Goal: Information Seeking & Learning: Learn about a topic

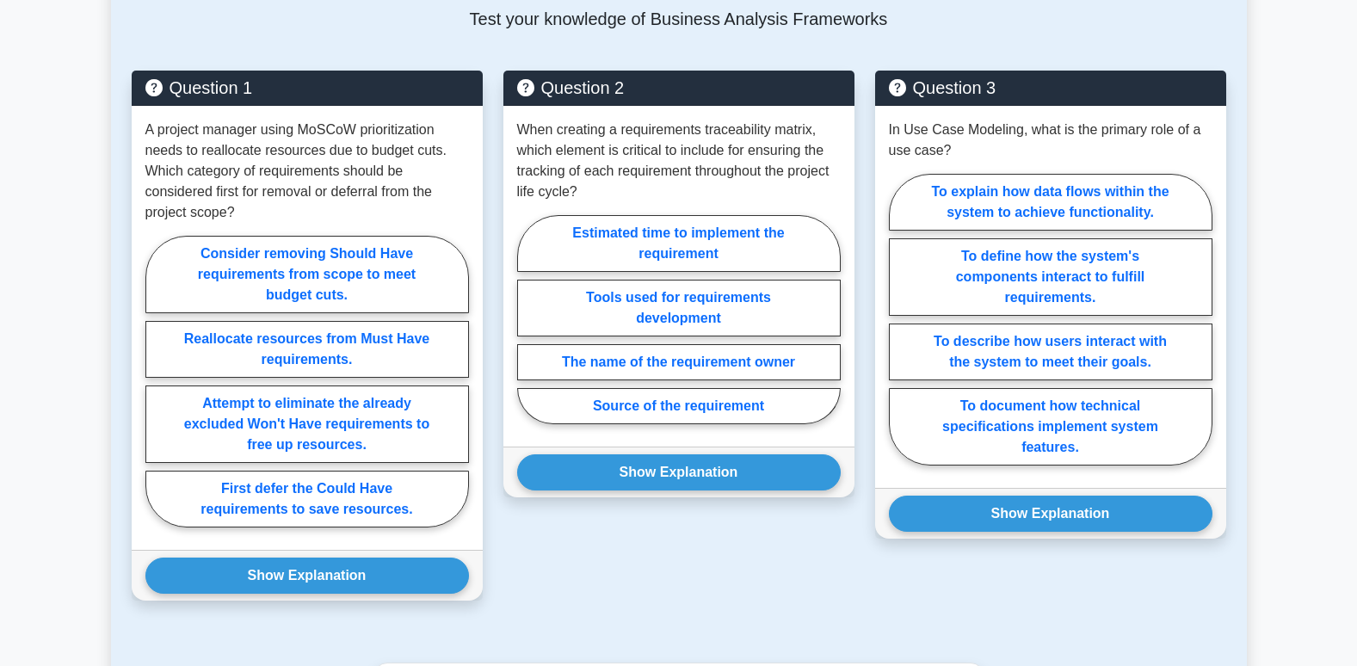
scroll to position [861, 0]
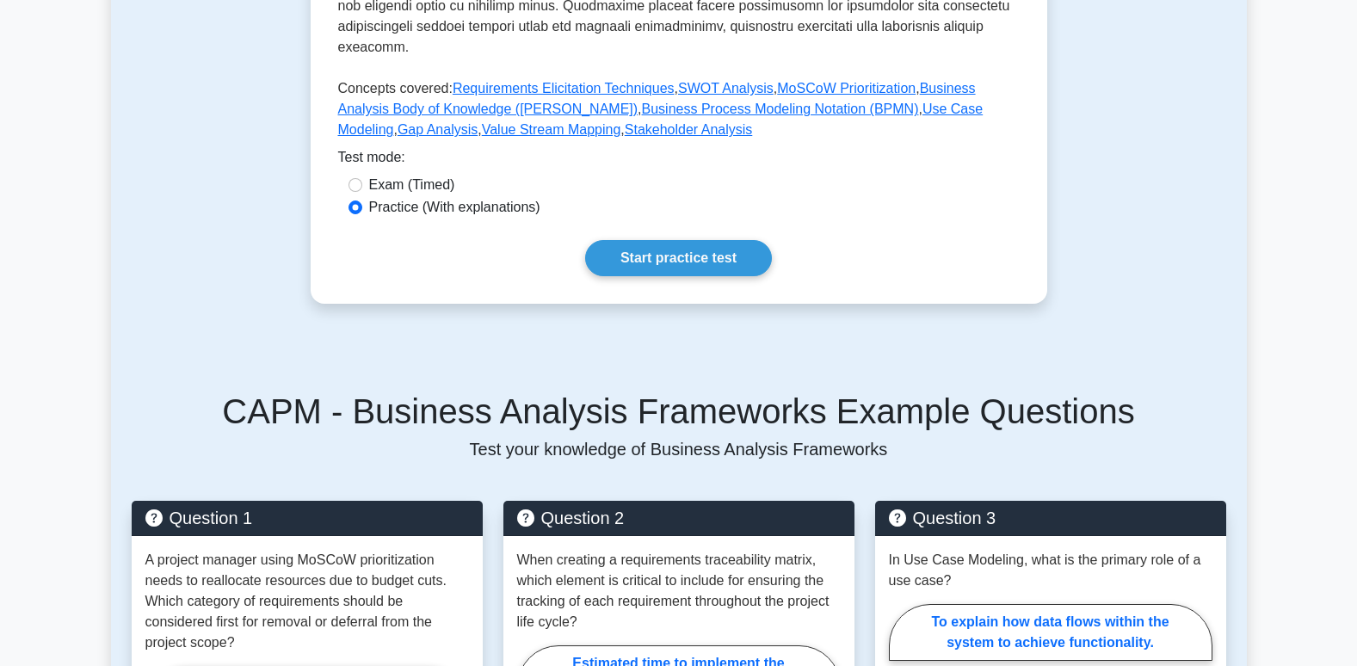
click at [378, 175] on label "Exam (Timed)" at bounding box center [412, 185] width 86 height 21
click at [362, 178] on input "Exam (Timed)" at bounding box center [356, 185] width 14 height 14
radio input "true"
click at [684, 240] on link "Start practice test" at bounding box center [678, 258] width 187 height 36
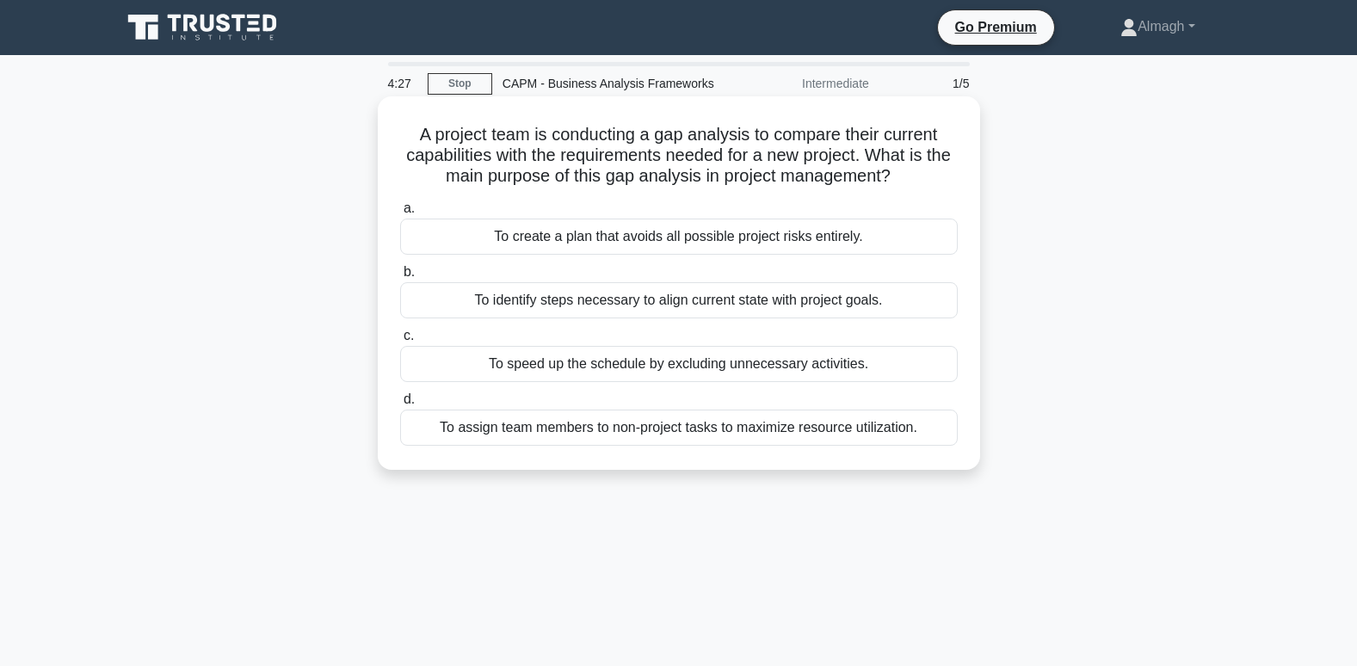
click at [586, 290] on div "To identify steps necessary to align current state with project goals." at bounding box center [679, 300] width 558 height 36
click at [400, 278] on input "b. To identify steps necessary to align current state with project goals." at bounding box center [400, 272] width 0 height 11
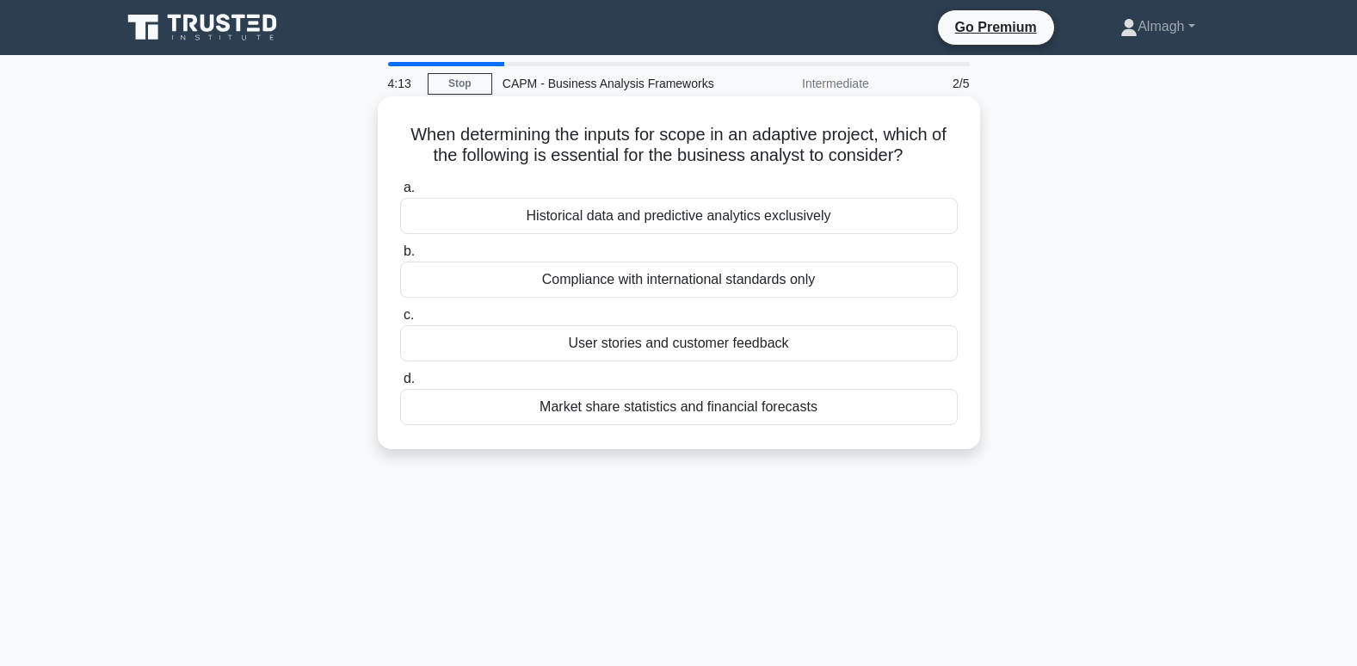
click at [634, 348] on div "User stories and customer feedback" at bounding box center [679, 343] width 558 height 36
click at [400, 321] on input "c. User stories and customer feedback" at bounding box center [400, 315] width 0 height 11
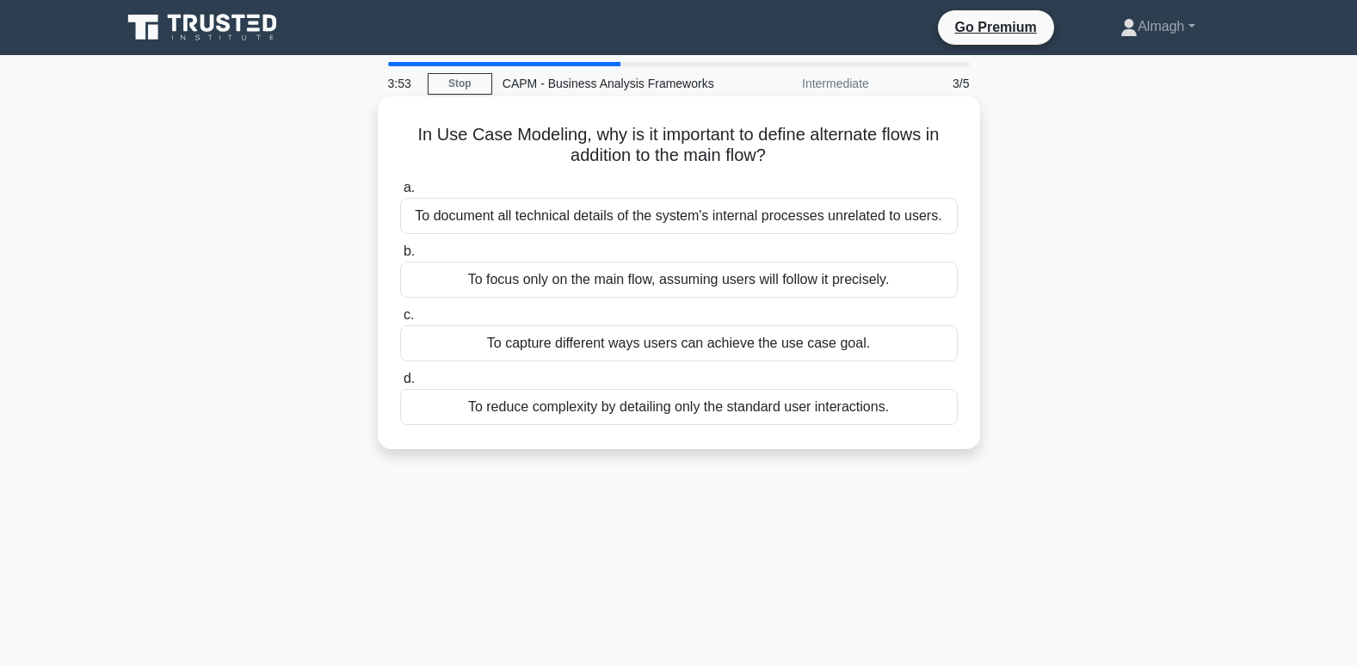
click at [525, 219] on div "To document all technical details of the system's internal processes unrelated …" at bounding box center [679, 216] width 558 height 36
click at [400, 194] on input "a. To document all technical details of the system's internal processes unrelat…" at bounding box center [400, 187] width 0 height 11
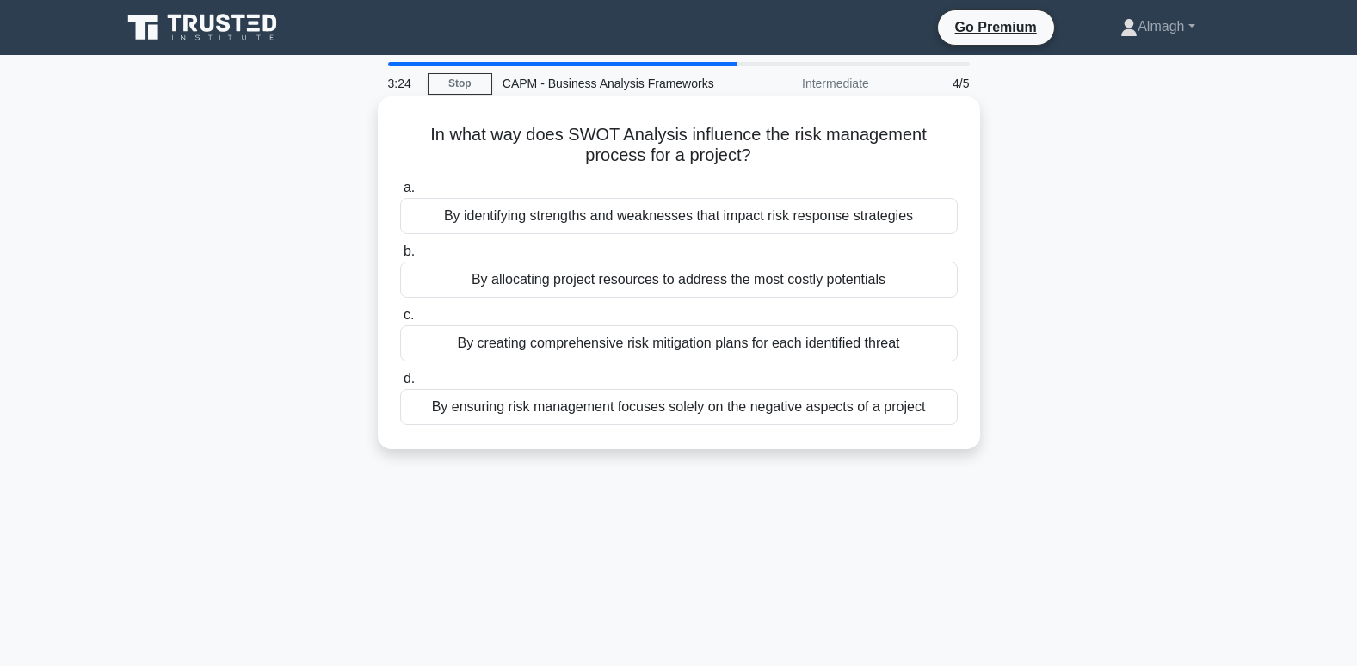
click at [525, 346] on div "By creating comprehensive risk mitigation plans for each identified threat" at bounding box center [679, 343] width 558 height 36
click at [400, 321] on input "c. By creating comprehensive risk mitigation plans for each identified threat" at bounding box center [400, 315] width 0 height 11
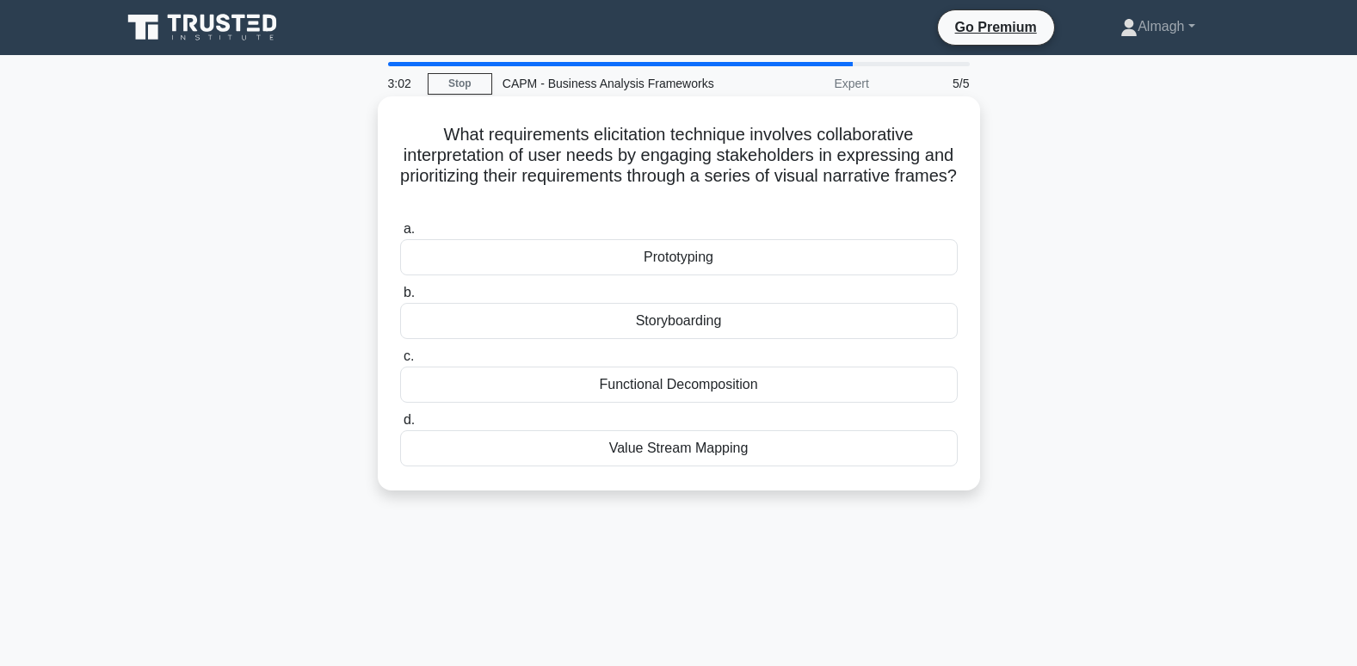
click at [671, 269] on div "Prototyping" at bounding box center [679, 257] width 558 height 36
click at [400, 235] on input "a. Prototyping" at bounding box center [400, 229] width 0 height 11
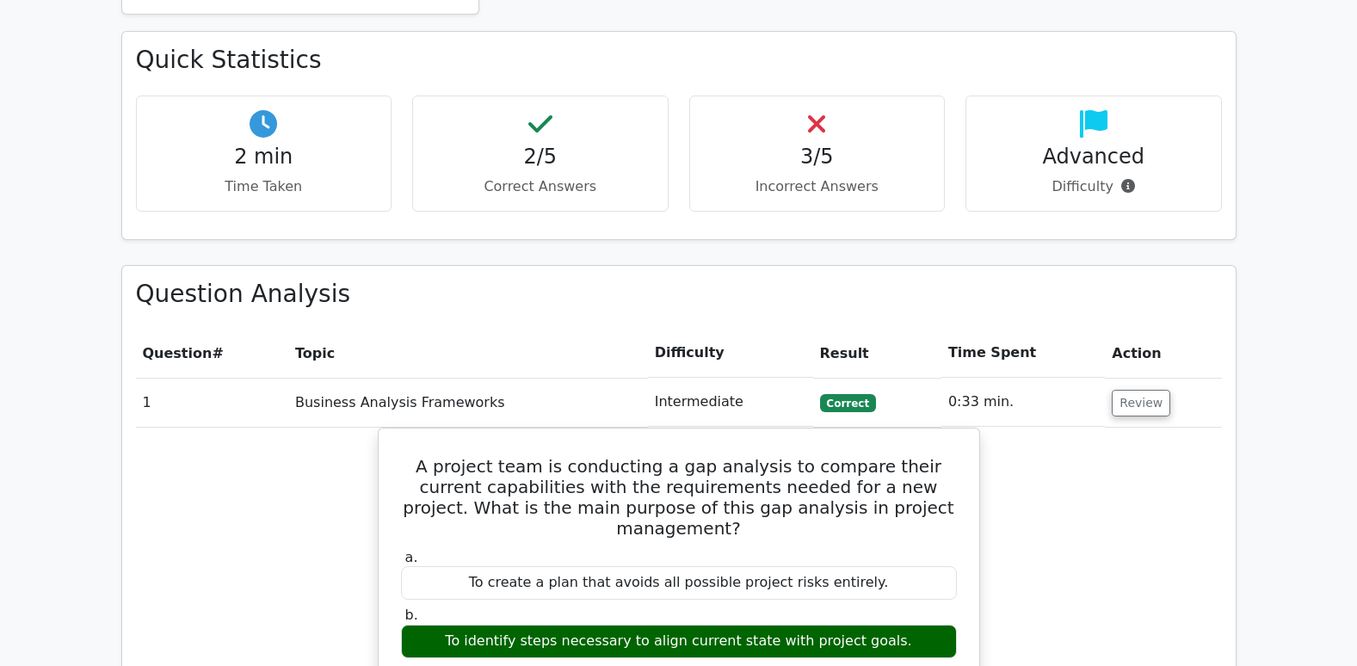
scroll to position [1205, 0]
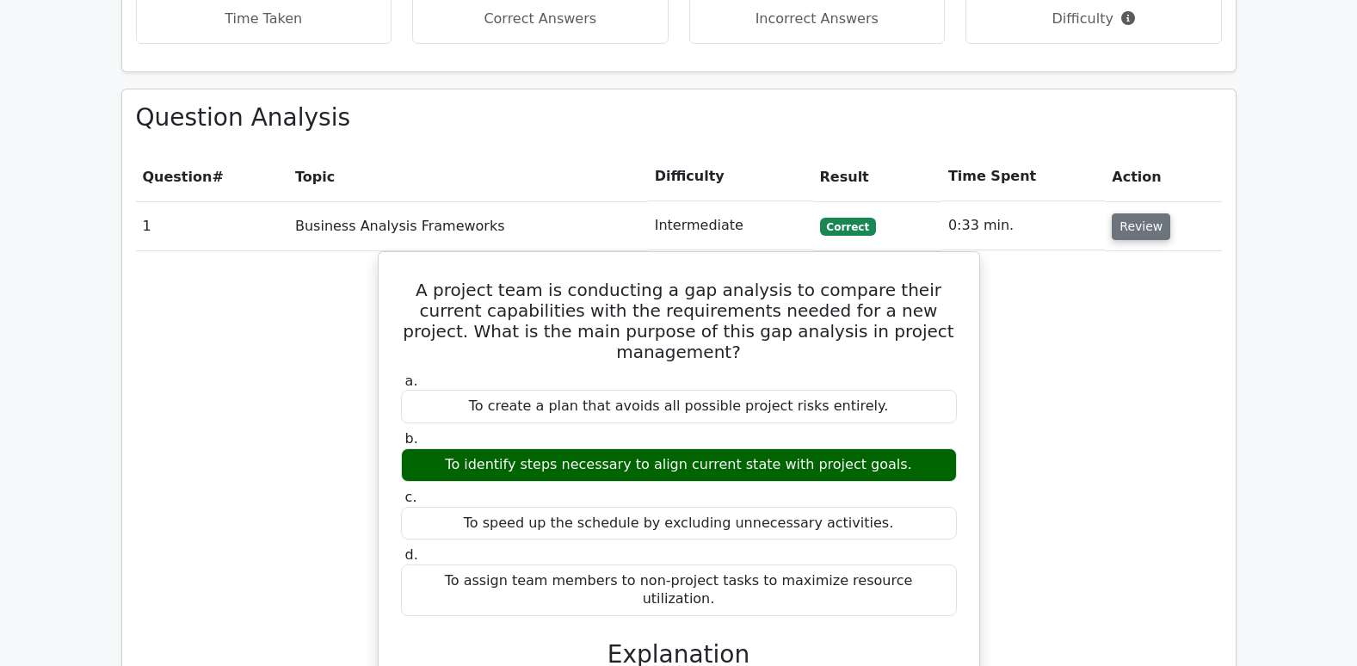
click at [1149, 213] on button "Review" at bounding box center [1141, 226] width 59 height 27
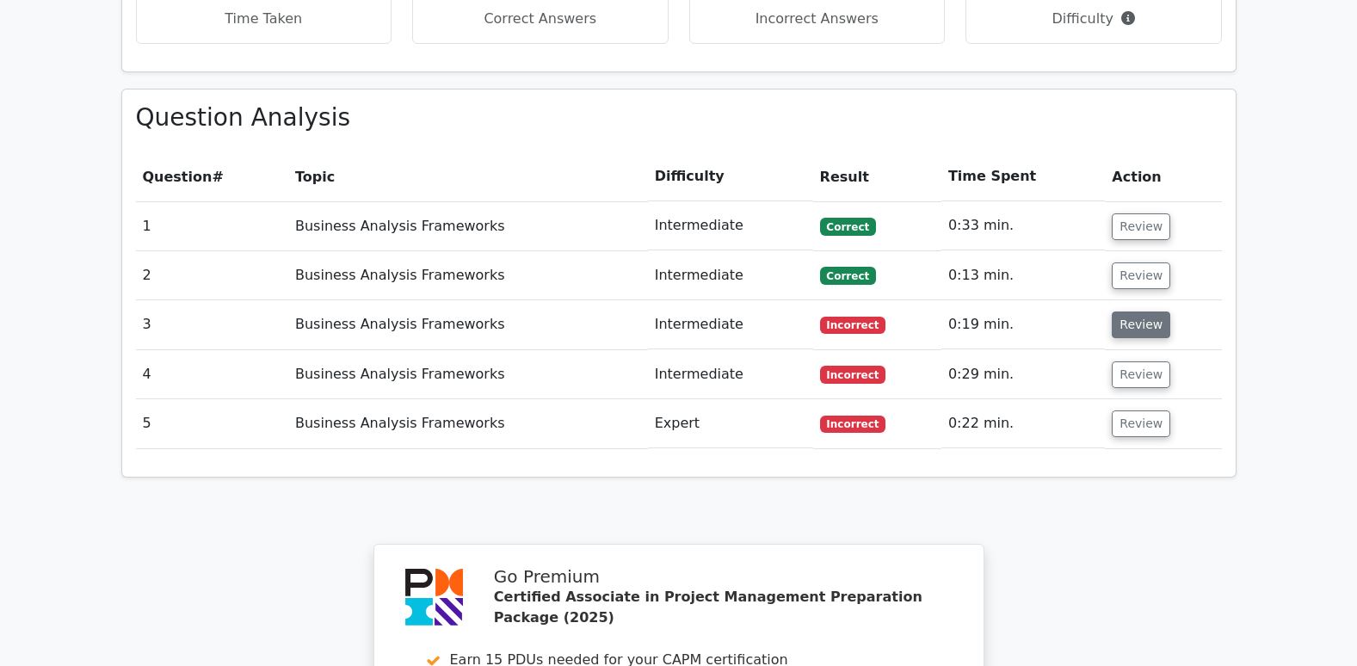
click at [1121, 312] on button "Review" at bounding box center [1141, 325] width 59 height 27
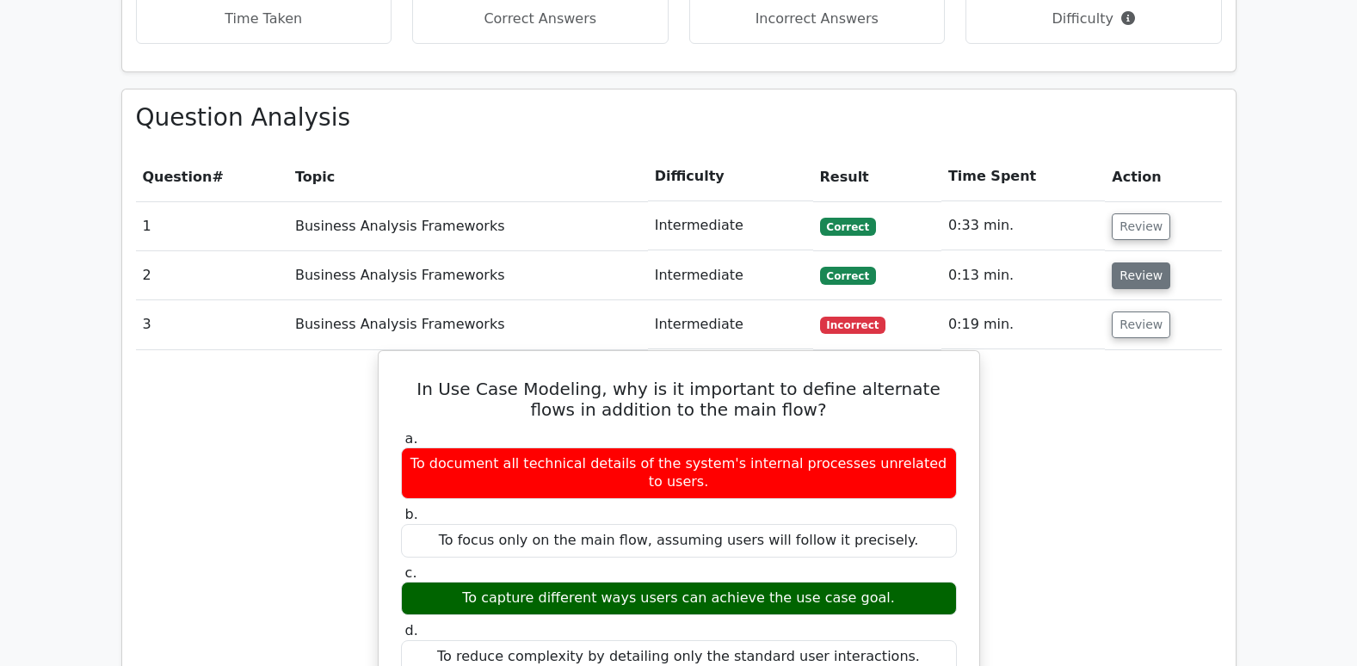
click at [1133, 262] on button "Review" at bounding box center [1141, 275] width 59 height 27
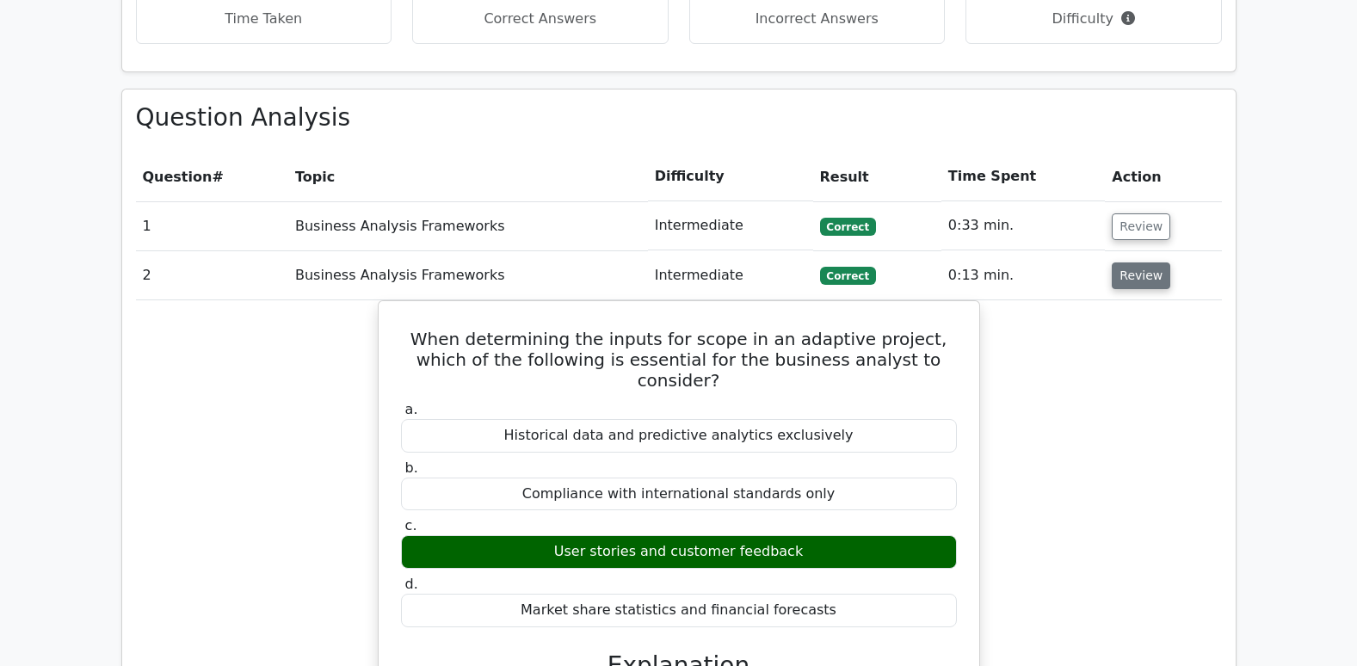
click at [1122, 262] on button "Review" at bounding box center [1141, 275] width 59 height 27
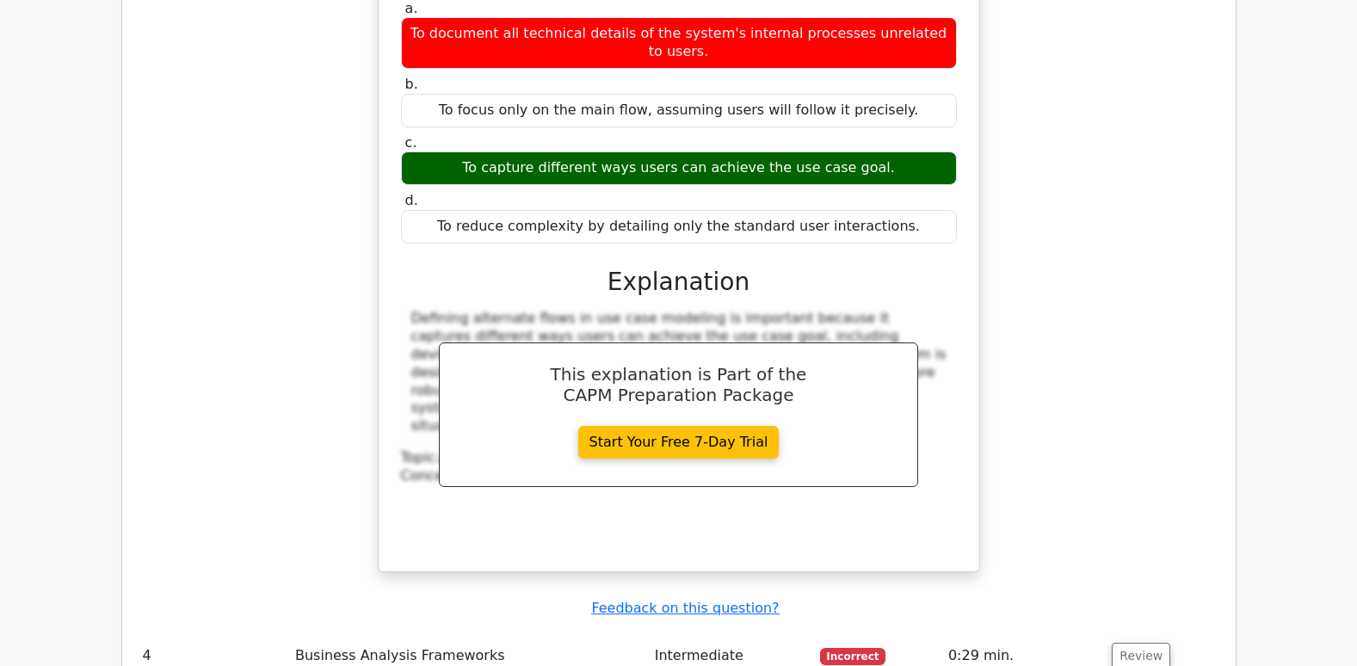
scroll to position [1721, 0]
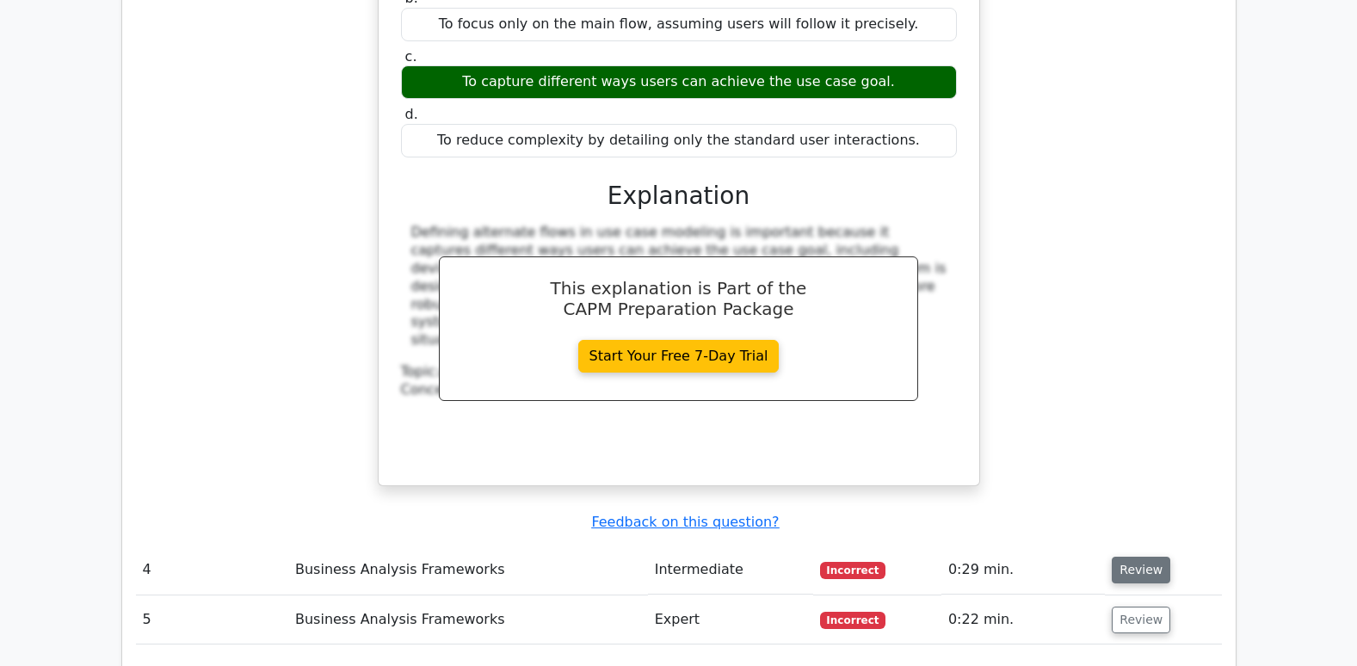
click at [1138, 557] on button "Review" at bounding box center [1141, 570] width 59 height 27
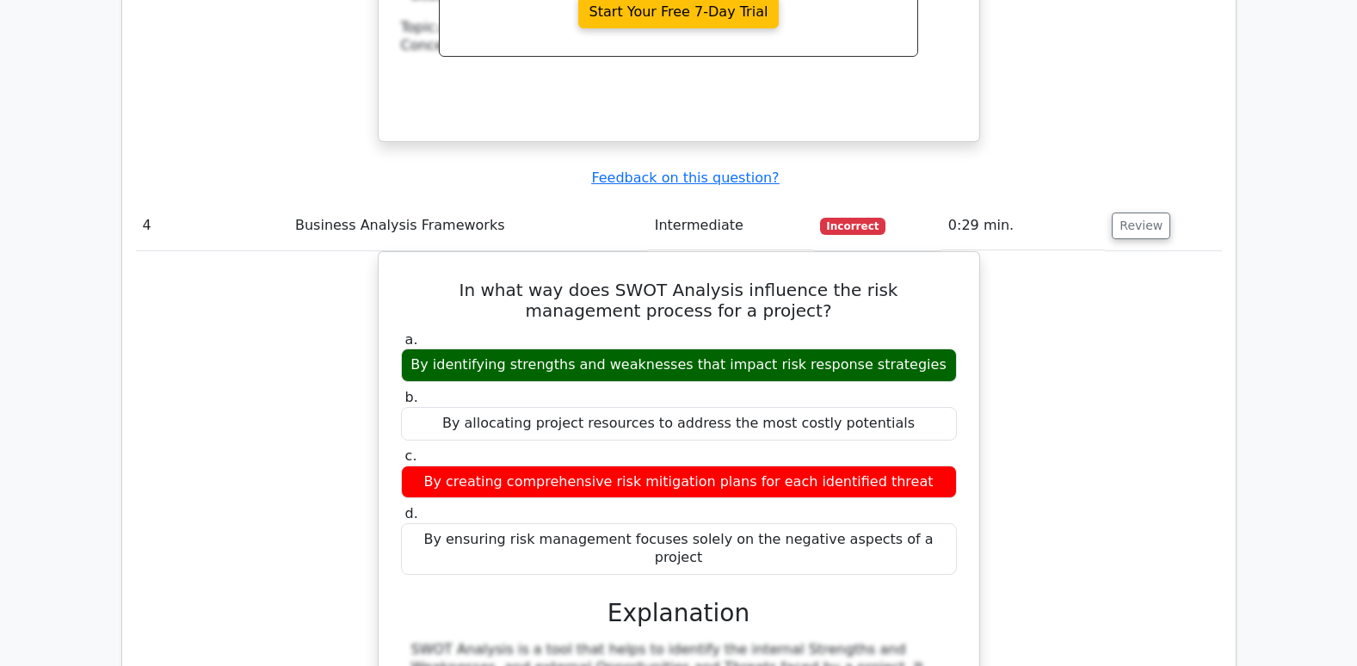
scroll to position [2668, 0]
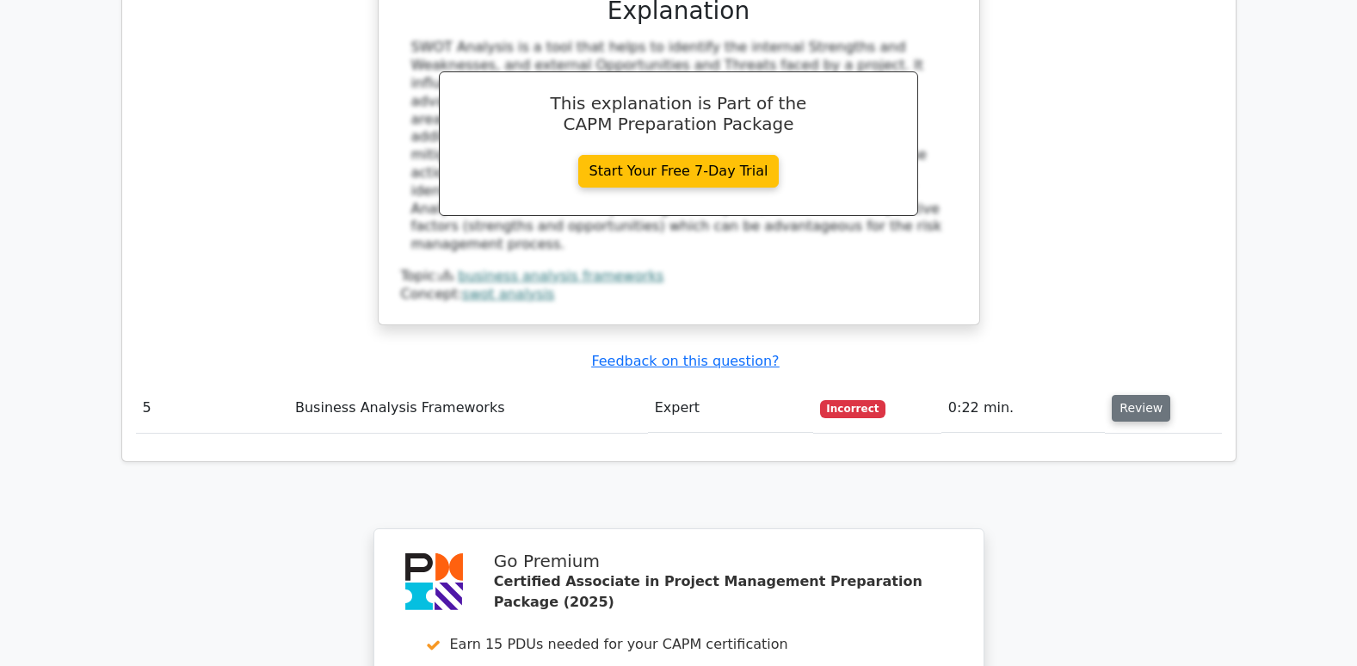
click at [1121, 395] on button "Review" at bounding box center [1141, 408] width 59 height 27
